Goal: Navigation & Orientation: Understand site structure

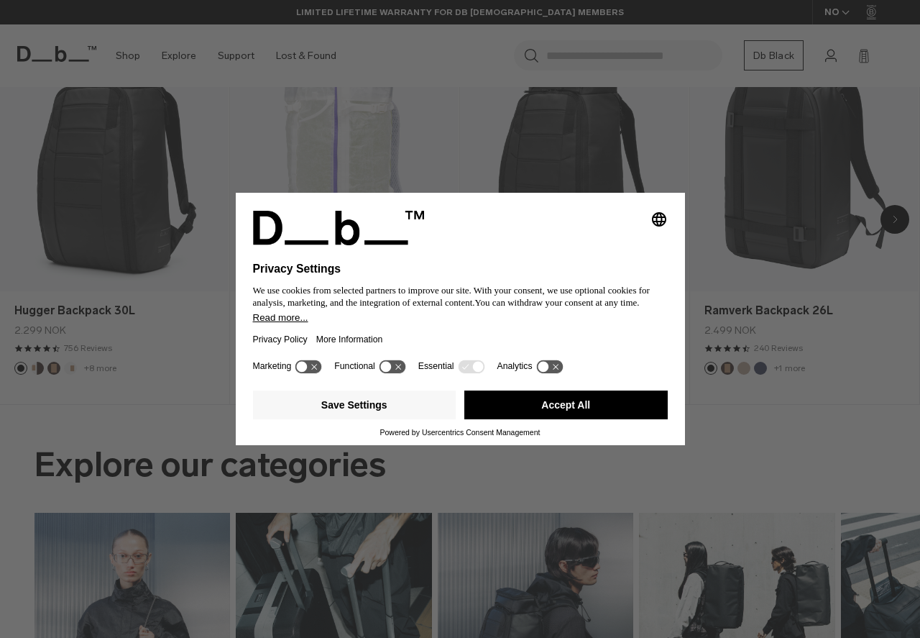
scroll to position [535, 0]
